Goal: Task Accomplishment & Management: Manage account settings

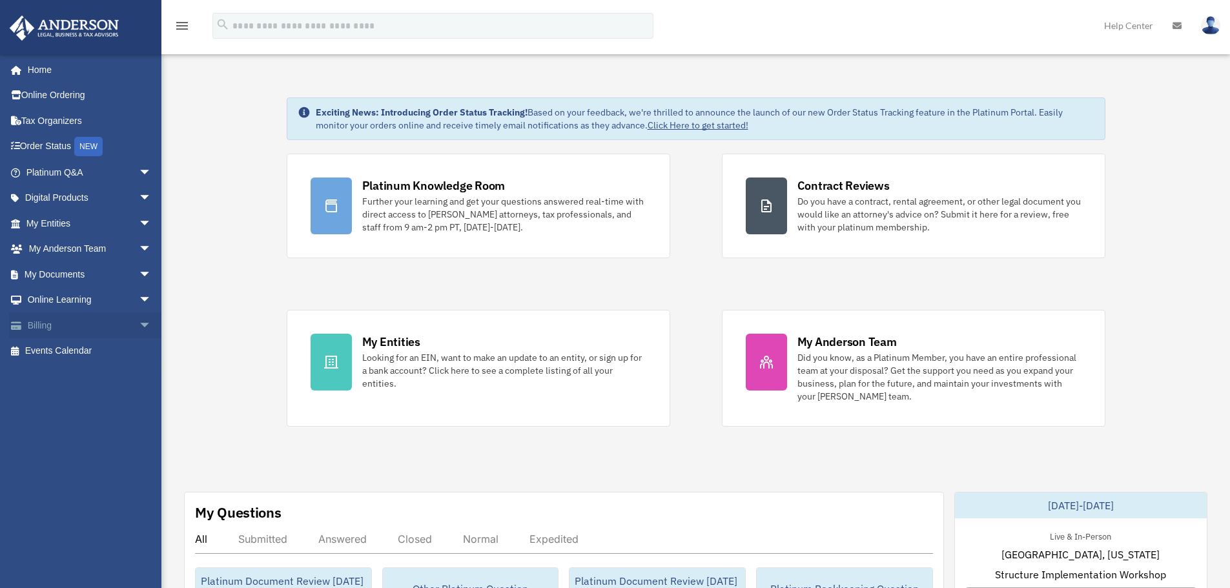
click at [41, 326] on link "Billing arrow_drop_down" at bounding box center [90, 325] width 162 height 26
click at [38, 326] on link "Billing arrow_drop_down" at bounding box center [90, 325] width 162 height 26
click at [139, 323] on span "arrow_drop_down" at bounding box center [152, 325] width 26 height 26
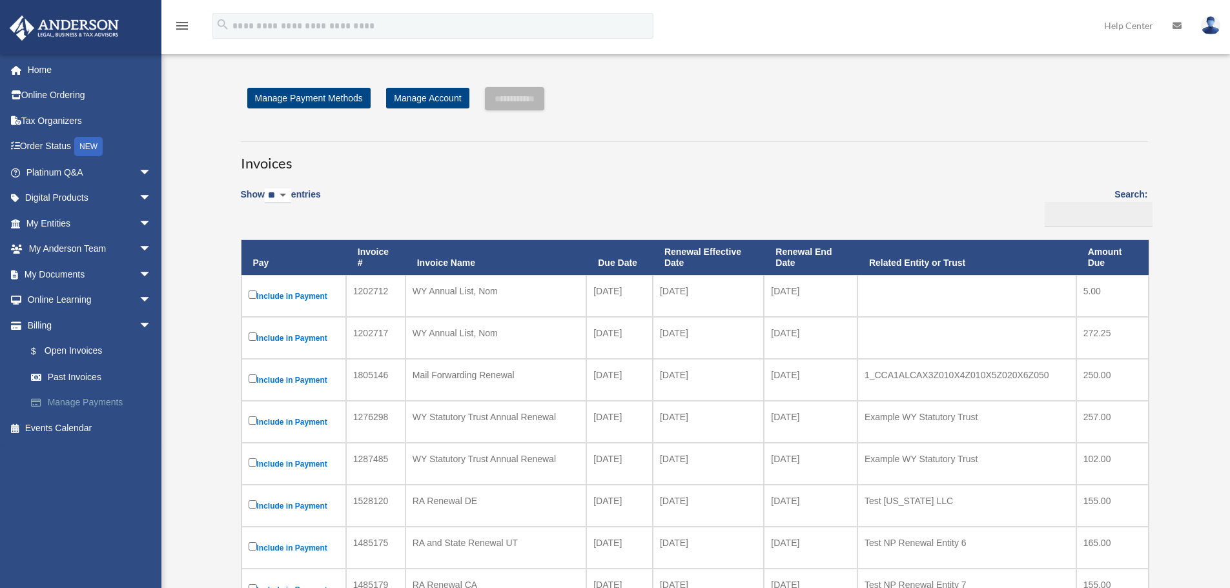
click at [102, 400] on link "Manage Payments" at bounding box center [94, 403] width 153 height 26
